Goal: Information Seeking & Learning: Learn about a topic

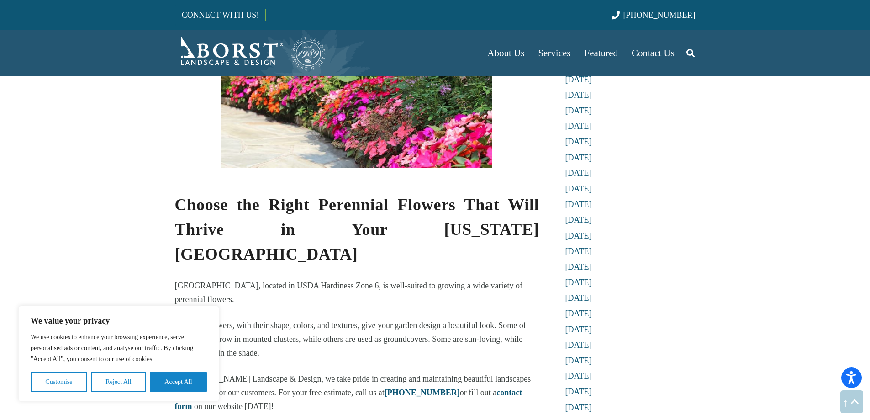
scroll to position [428, 0]
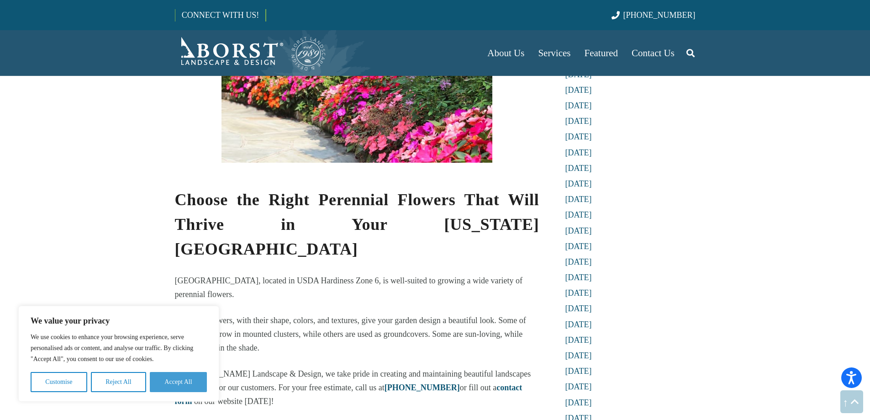
click at [195, 388] on button "Accept All" at bounding box center [178, 382] width 57 height 20
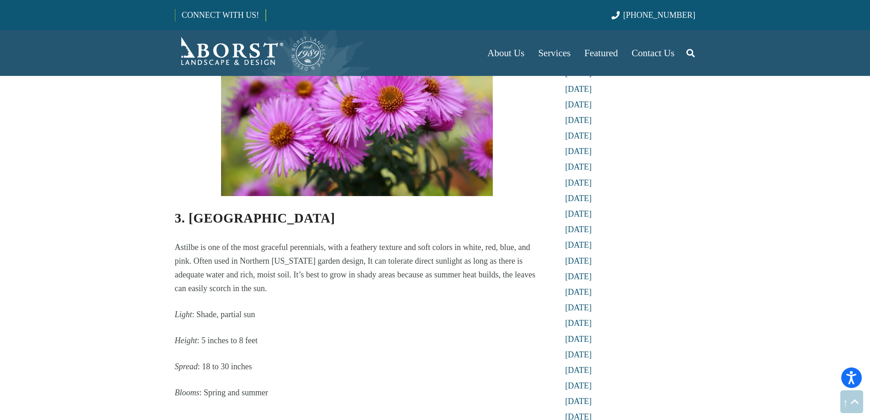
scroll to position [1323, 0]
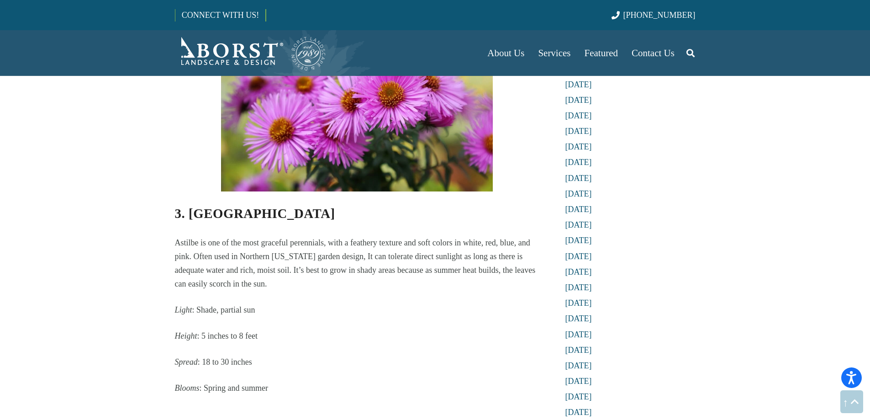
click at [468, 407] on h3 "4. Basket-of-Gold" at bounding box center [357, 423] width 364 height 32
click at [470, 407] on h3 "4. Basket-of-Gold" at bounding box center [357, 423] width 364 height 32
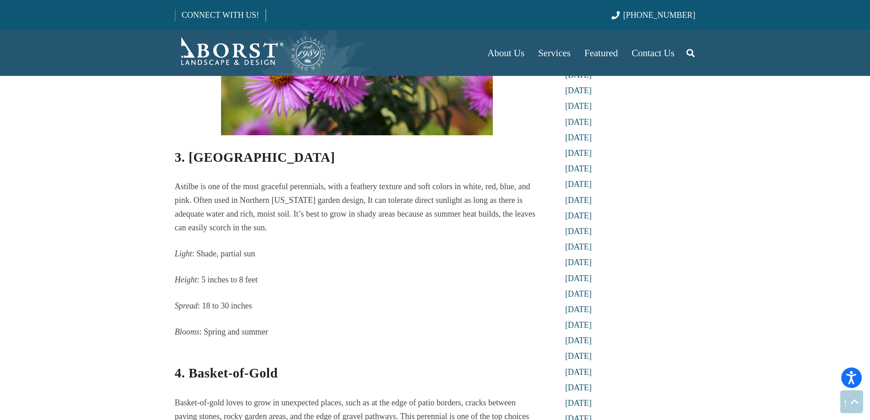
click at [490, 395] on p "Basket-of-gold loves to grow in unexpected places, such as at the edge of patio…" at bounding box center [357, 422] width 364 height 55
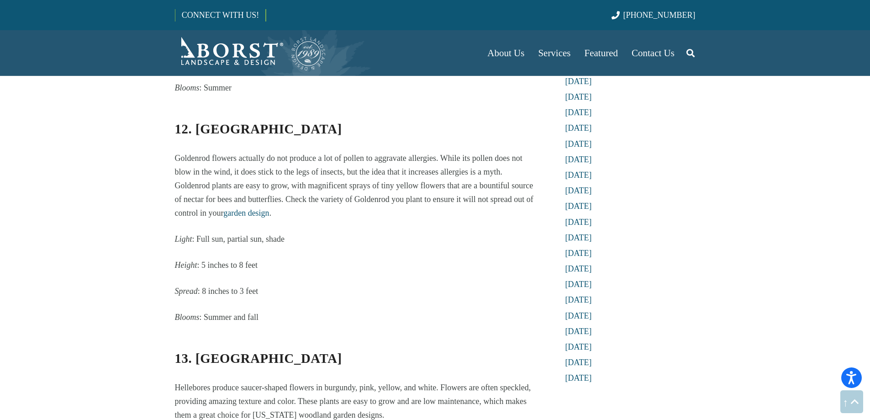
scroll to position [3728, 0]
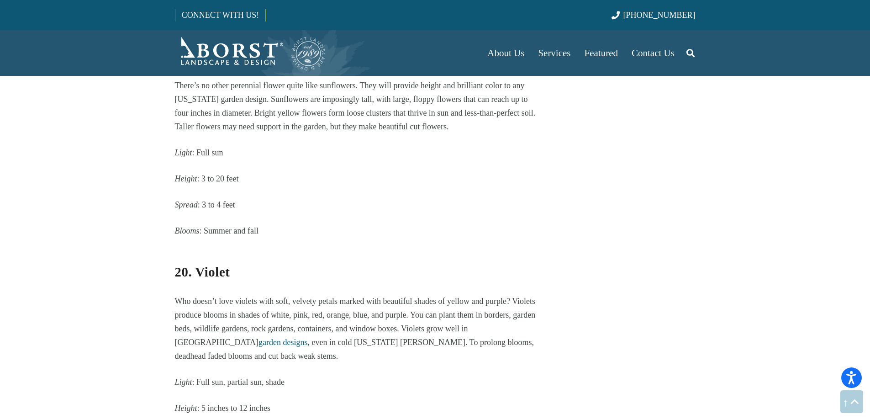
scroll to position [5464, 0]
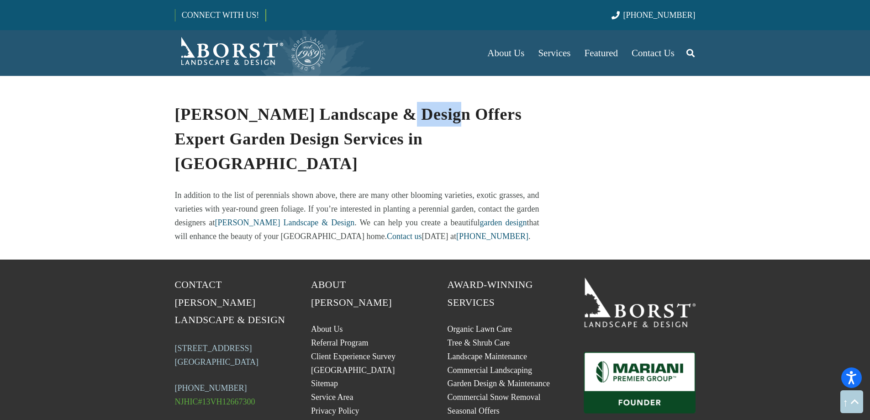
scroll to position [5854, 0]
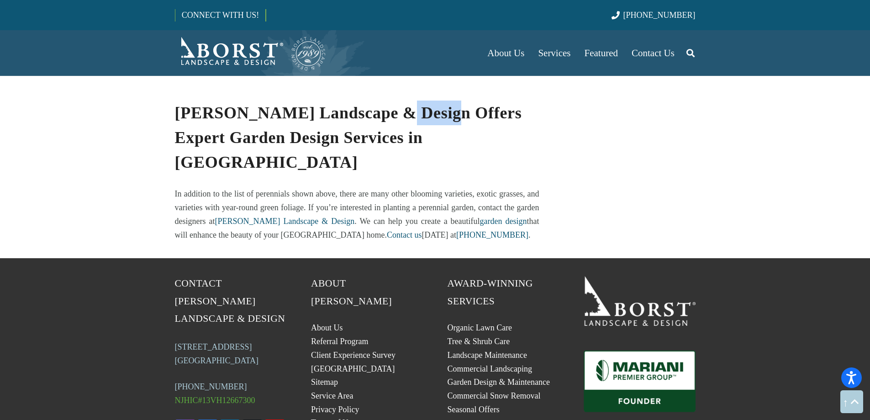
click at [553, 364] on div "Award-Winning Services Organic Lawn Care Tree & Shrub Care Landscape Maintenanc…" at bounding box center [503, 376] width 137 height 205
click at [328, 323] on link "About Us" at bounding box center [327, 327] width 32 height 9
click at [354, 364] on link "[GEOGRAPHIC_DATA]" at bounding box center [353, 368] width 84 height 9
